Goal: Task Accomplishment & Management: Use online tool/utility

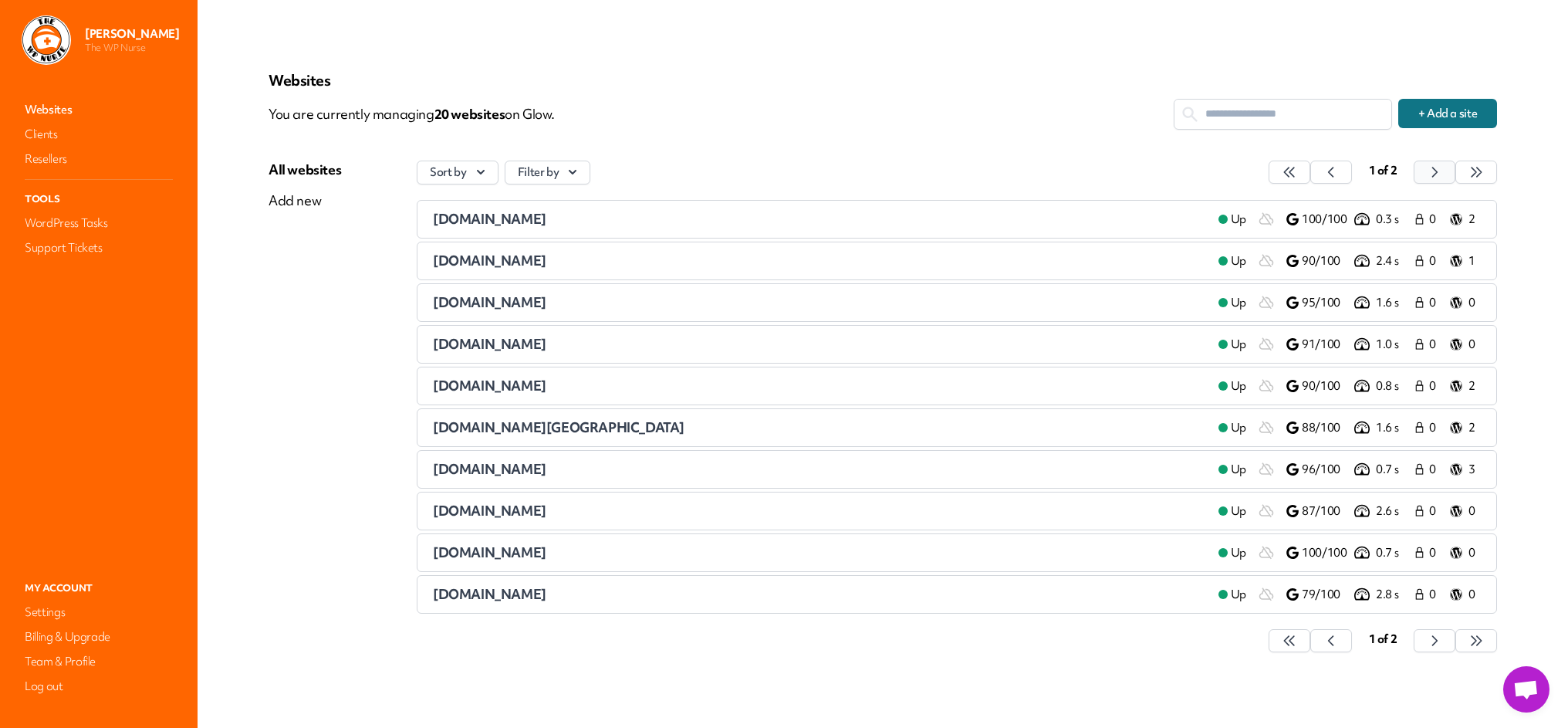
click at [1297, 173] on icon "button" at bounding box center [1289, 172] width 16 height 16
click at [525, 512] on span "[DOMAIN_NAME]" at bounding box center [489, 510] width 114 height 18
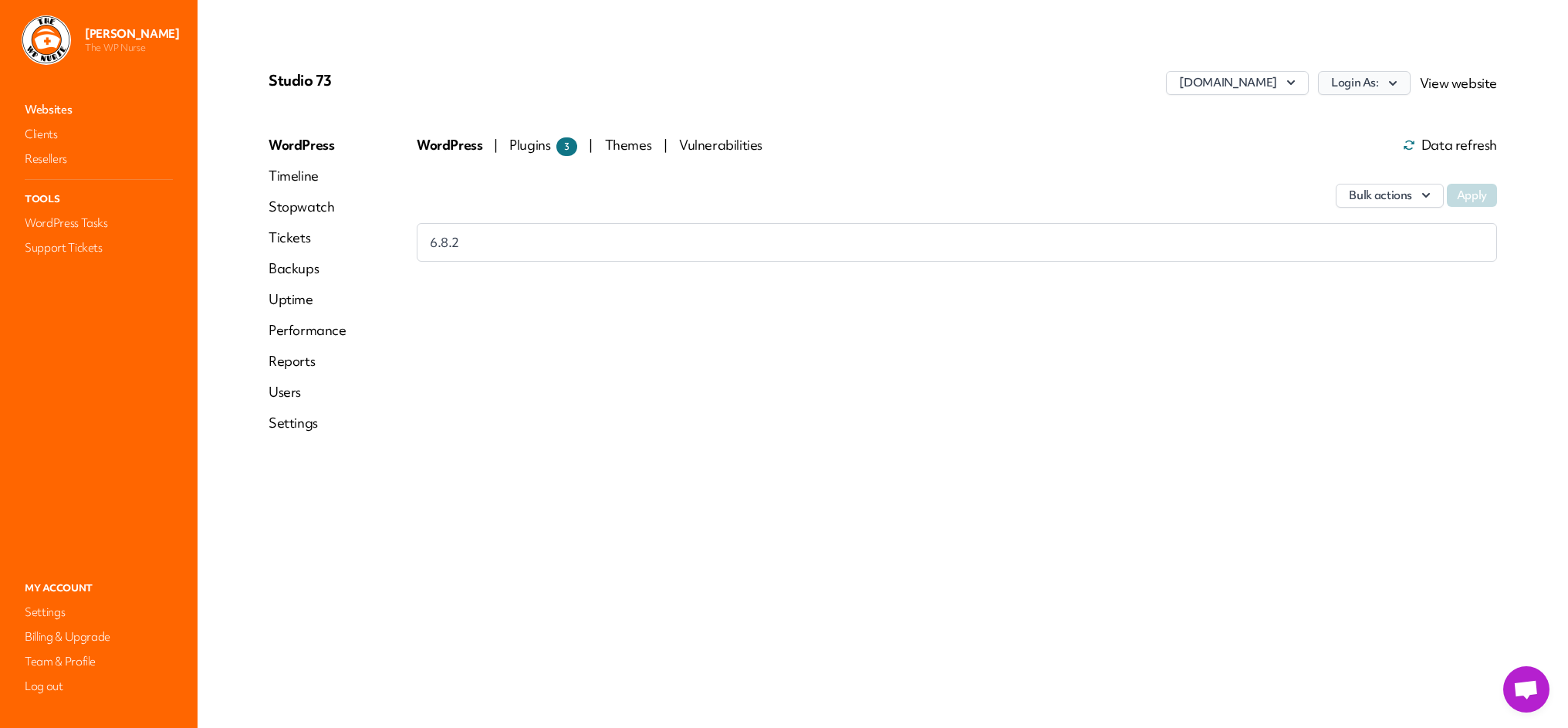
click at [1398, 91] on icon "button" at bounding box center [1392, 83] width 16 height 16
click at [1270, 147] on link "[PERSON_NAME]" at bounding box center [1323, 145] width 171 height 29
click at [43, 111] on link "Websites" at bounding box center [98, 109] width 154 height 21
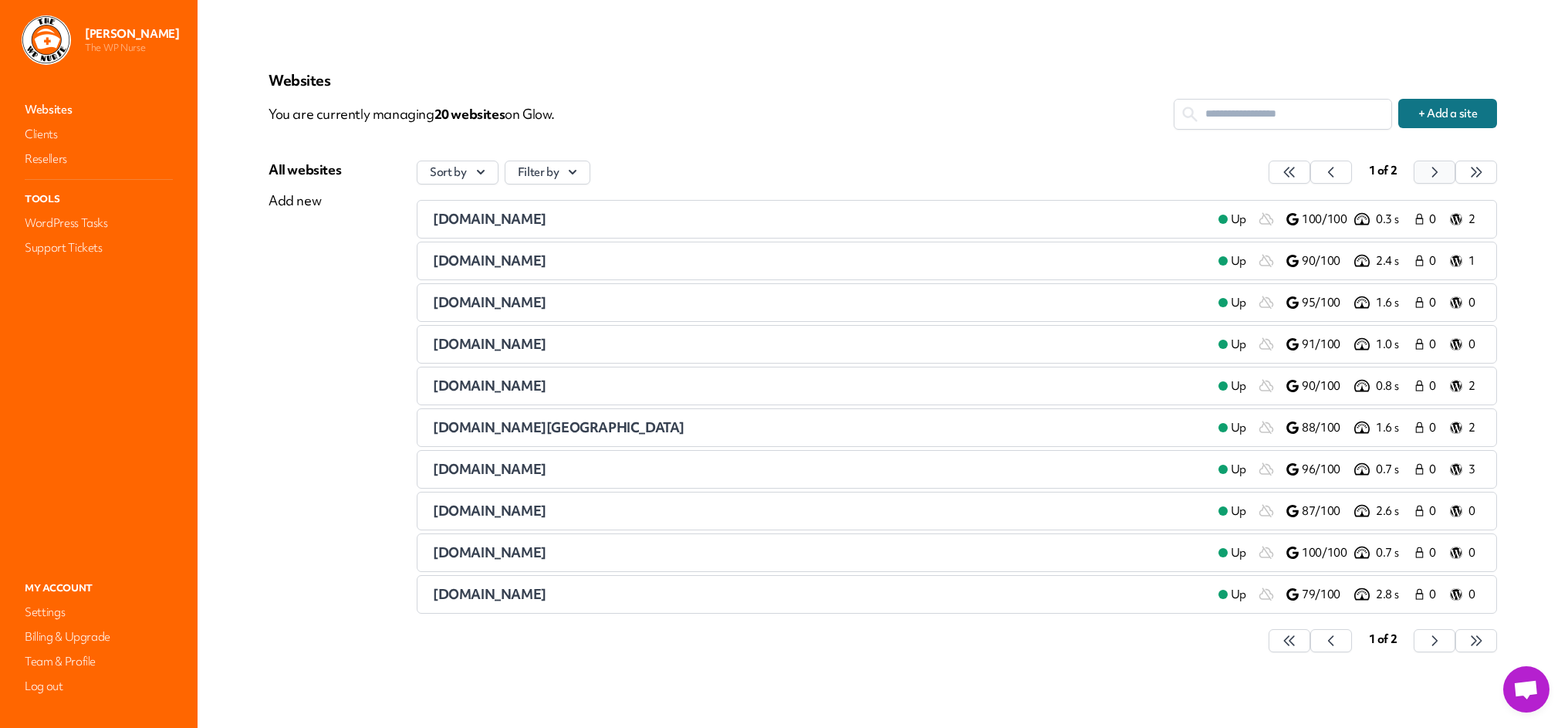
click at [1297, 174] on icon "button" at bounding box center [1289, 172] width 16 height 16
click at [474, 595] on span "[DOMAIN_NAME]" at bounding box center [489, 593] width 114 height 18
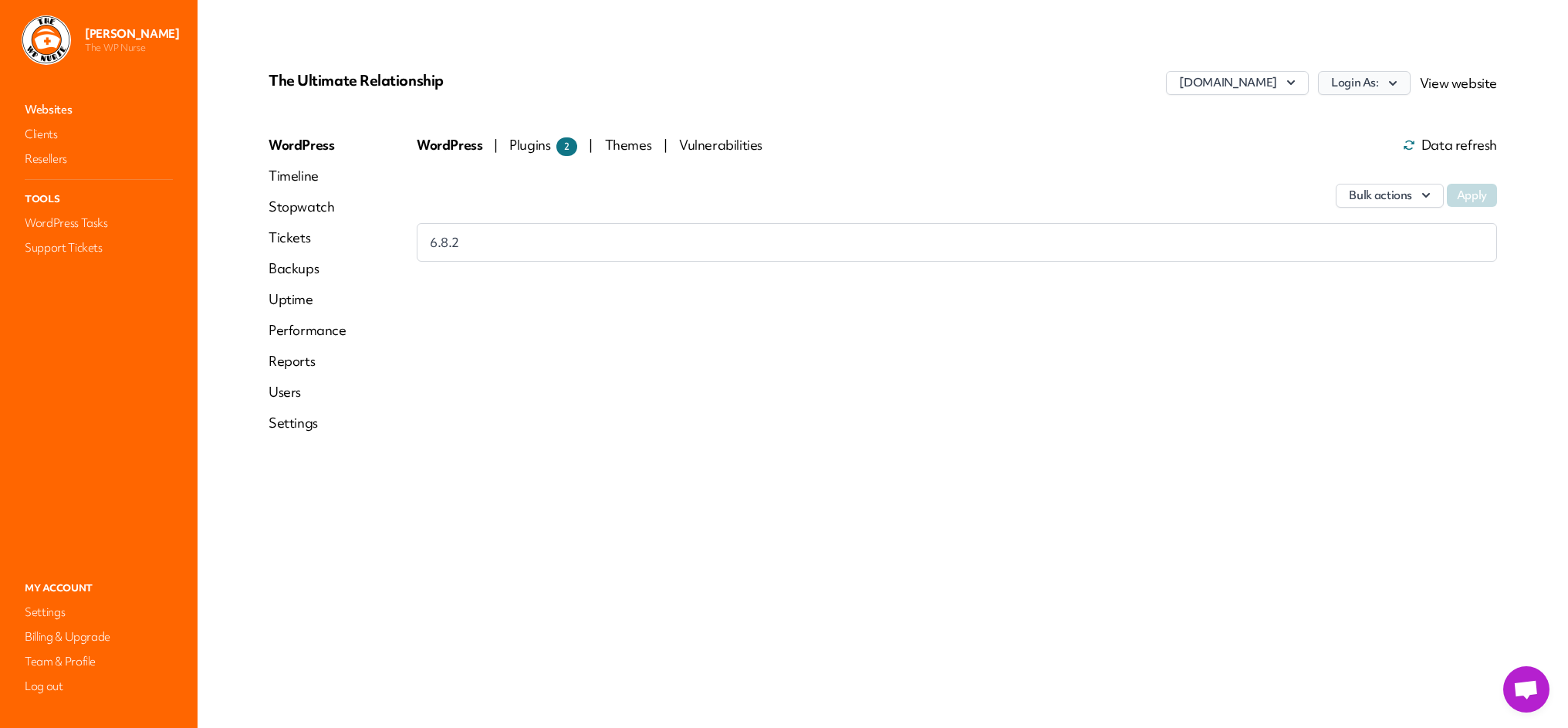
click at [1400, 84] on icon "button" at bounding box center [1392, 83] width 16 height 16
click at [1316, 117] on link "[PERSON_NAME]" at bounding box center [1323, 115] width 171 height 29
